Goal: Information Seeking & Learning: Learn about a topic

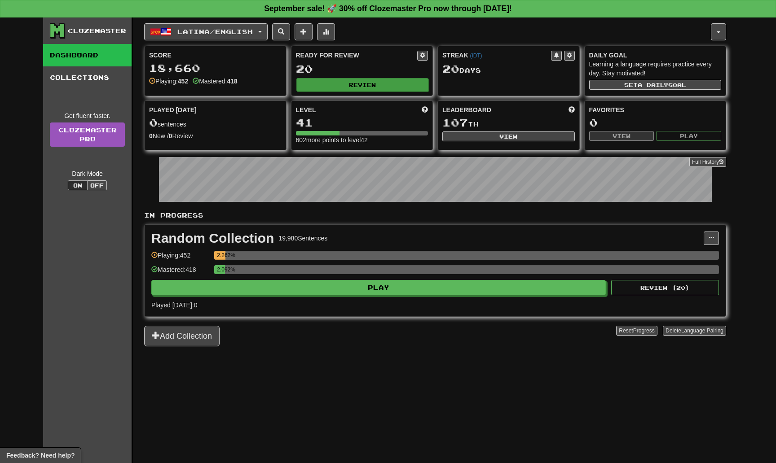
click at [360, 82] on button "Review" at bounding box center [362, 84] width 132 height 13
select select "**"
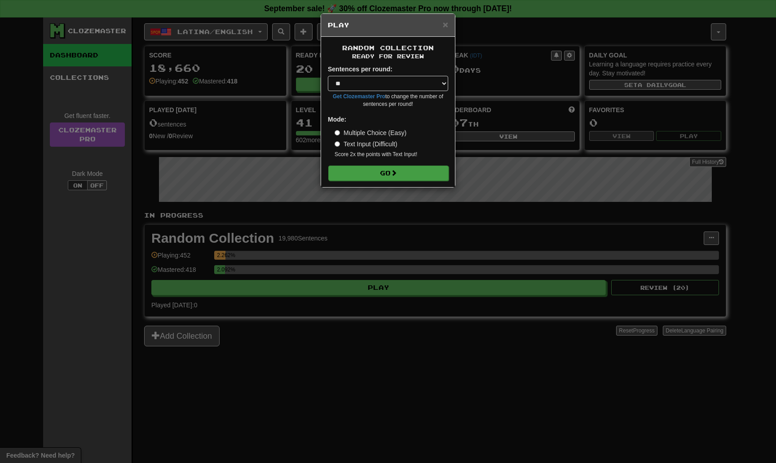
click at [388, 175] on button "Go" at bounding box center [388, 173] width 120 height 15
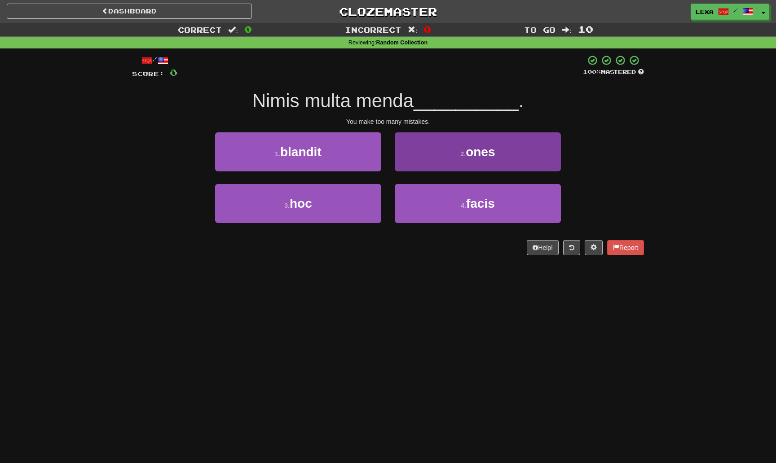
click at [432, 152] on button "2 . ones" at bounding box center [478, 151] width 166 height 39
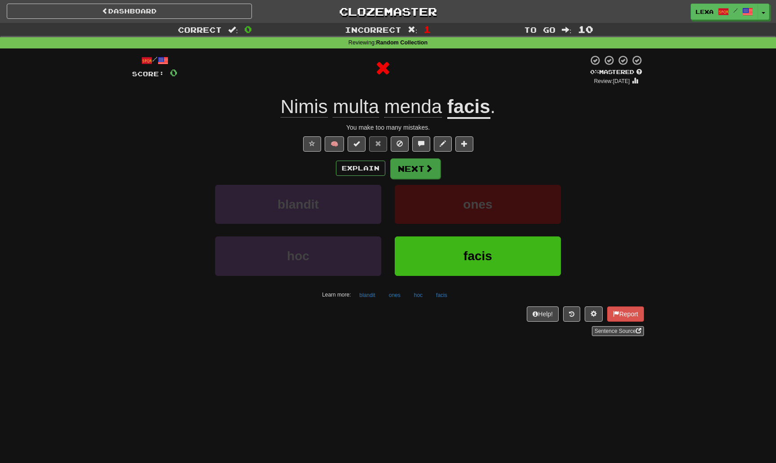
click at [432, 168] on span at bounding box center [429, 168] width 8 height 8
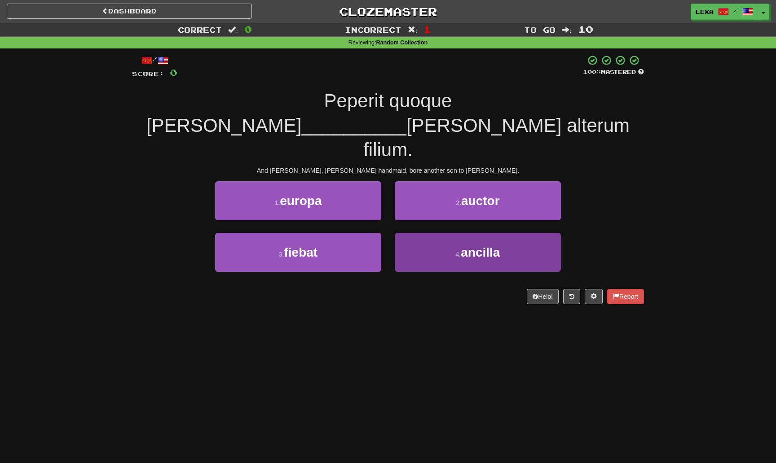
click at [450, 233] on button "4 . ancilla" at bounding box center [478, 252] width 166 height 39
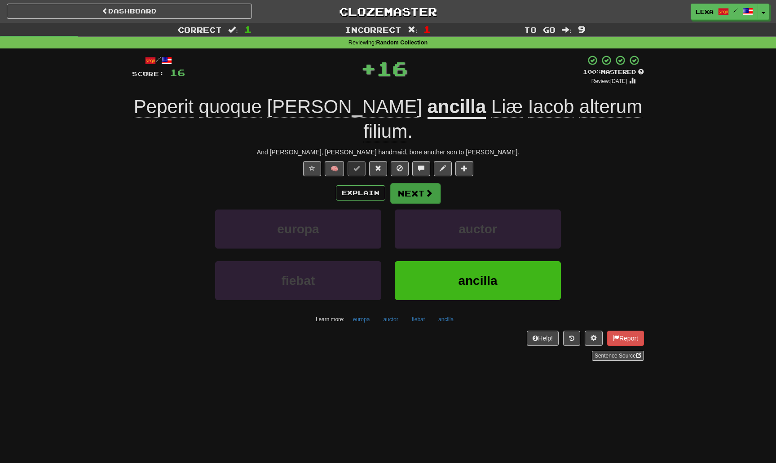
click at [427, 189] on span at bounding box center [429, 193] width 8 height 8
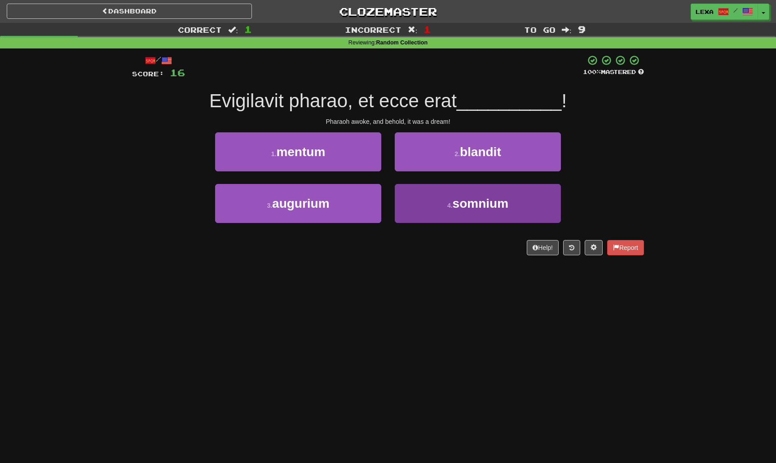
click at [444, 202] on button "4 . somnium" at bounding box center [478, 203] width 166 height 39
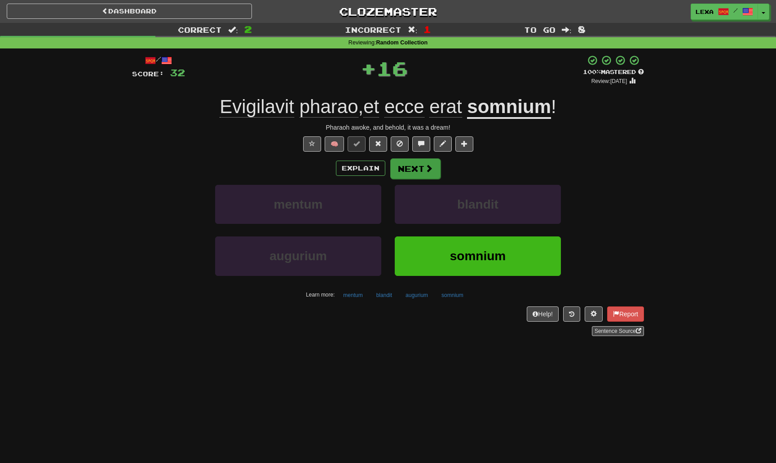
click at [424, 175] on button "Next" at bounding box center [415, 168] width 50 height 21
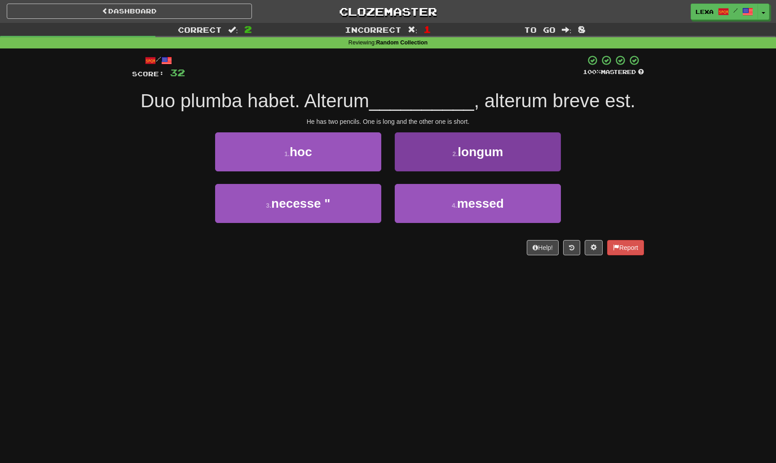
click at [487, 163] on button "2 . longum" at bounding box center [478, 151] width 166 height 39
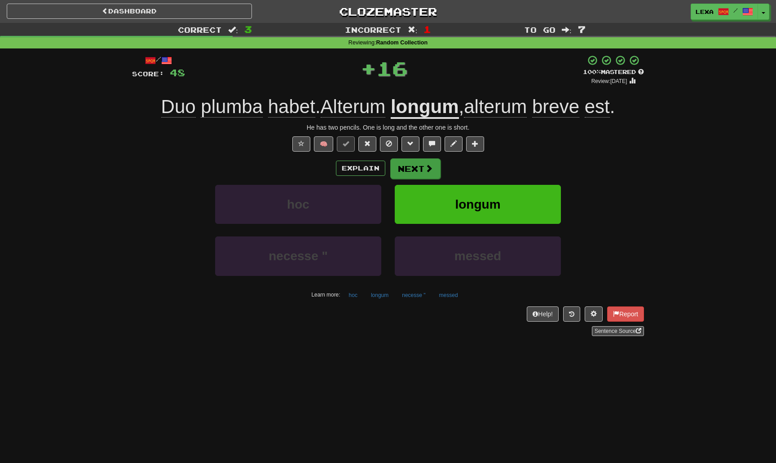
click at [428, 169] on span at bounding box center [429, 168] width 8 height 8
